Goal: Task Accomplishment & Management: Use online tool/utility

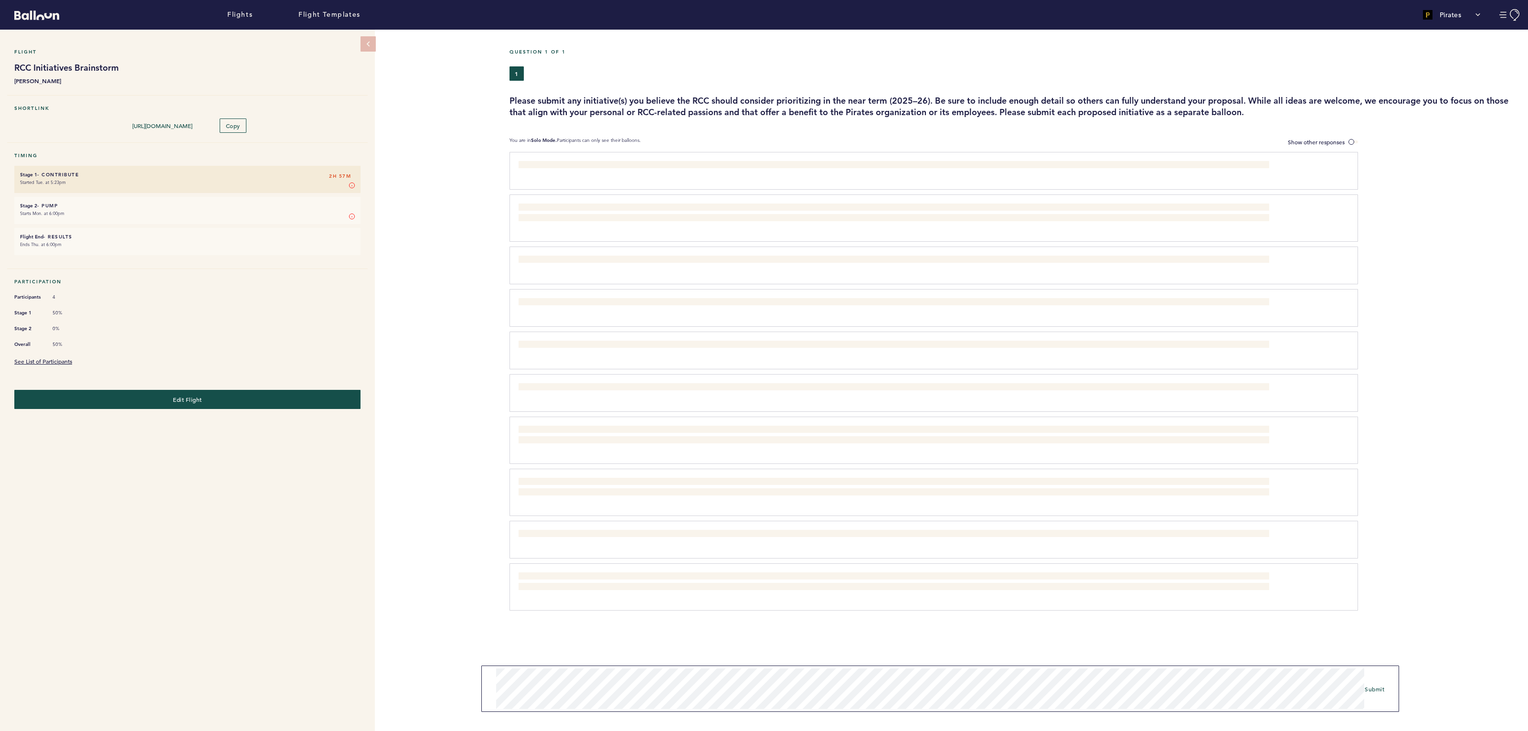
click at [1374, 681] on form "Submit" at bounding box center [940, 688] width 918 height 46
click at [1375, 685] on span "Submit" at bounding box center [1375, 689] width 20 height 8
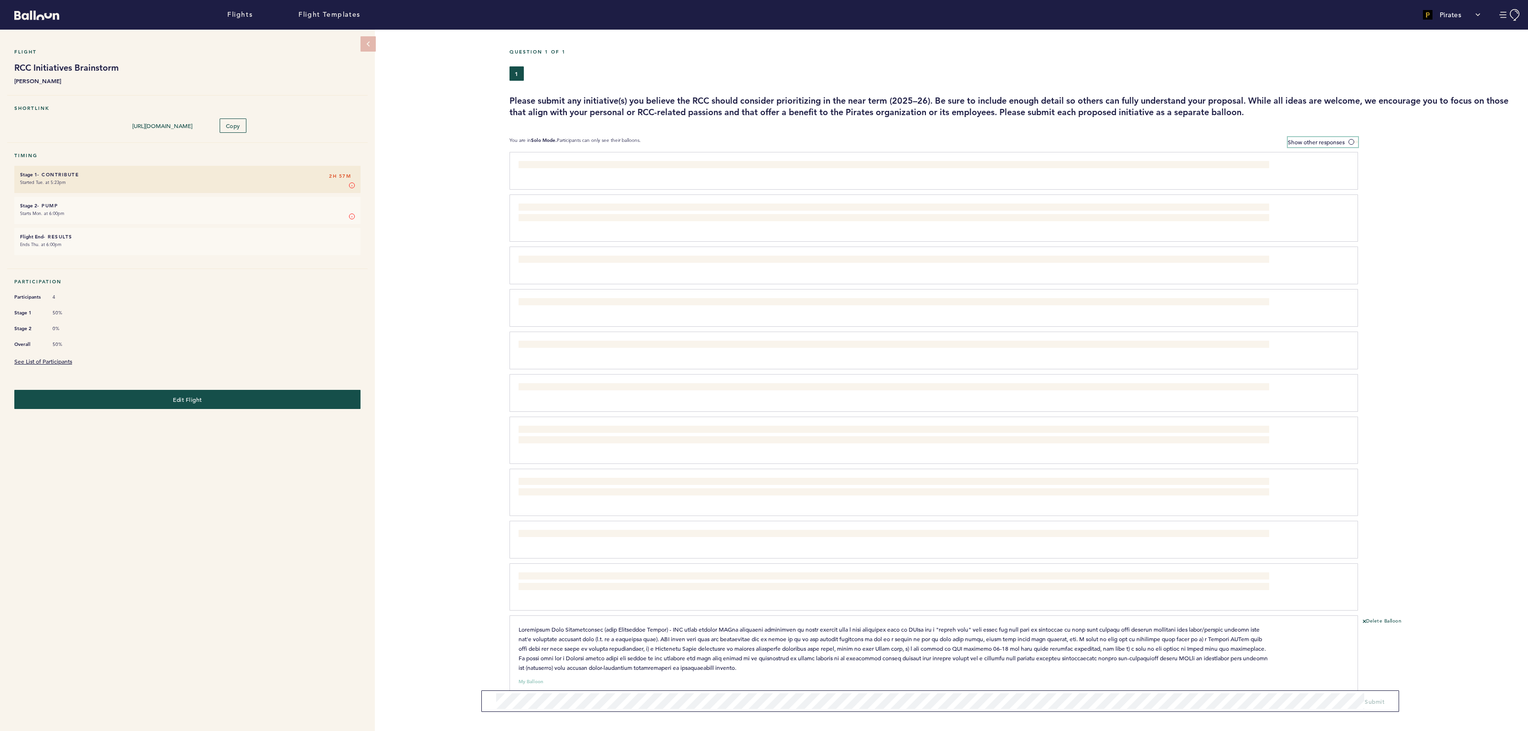
click at [1348, 138] on label "Show other responses" at bounding box center [1323, 142] width 70 height 10
click at [0, 0] on input "Show other responses" at bounding box center [0, 0] width 0 height 0
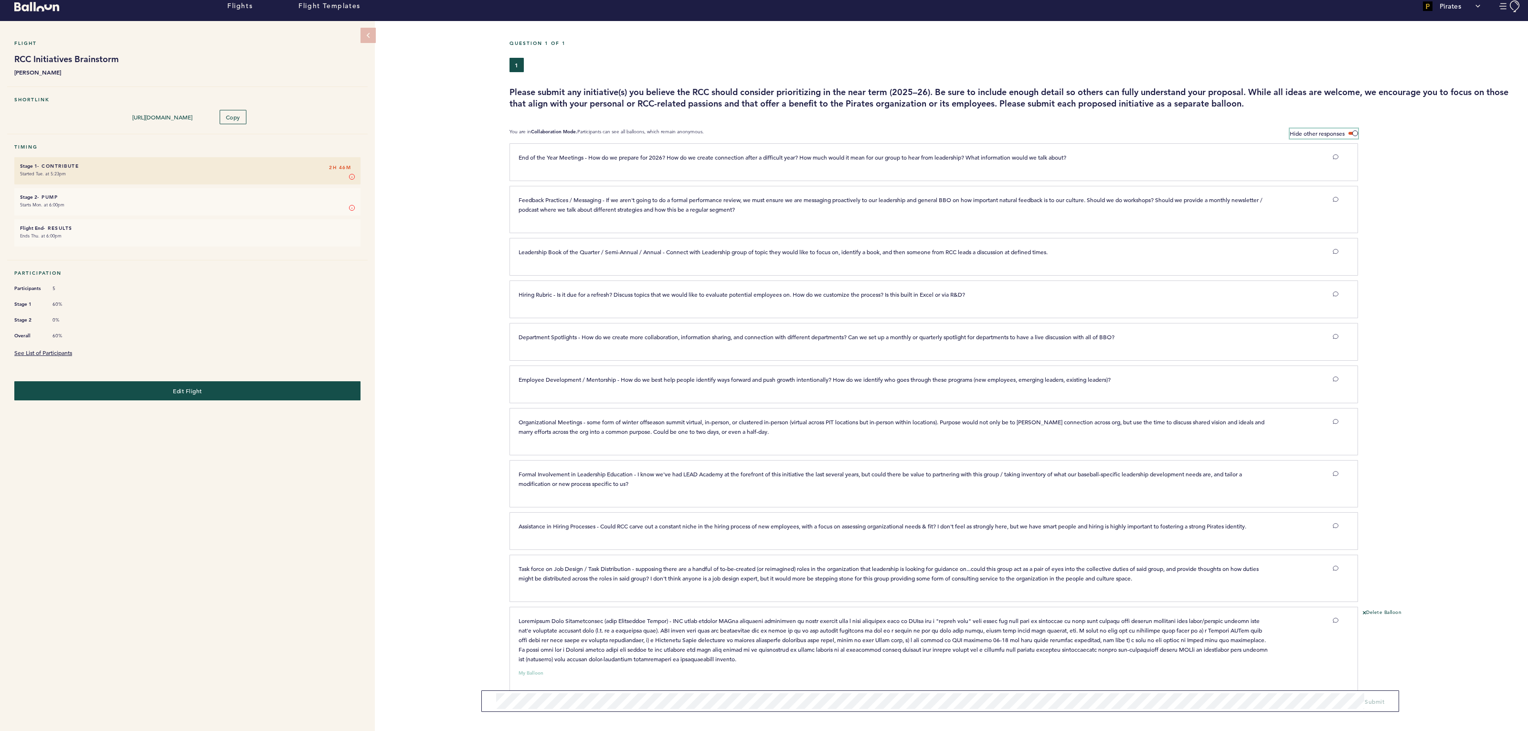
scroll to position [26, 0]
